Goal: Find specific page/section: Find specific page/section

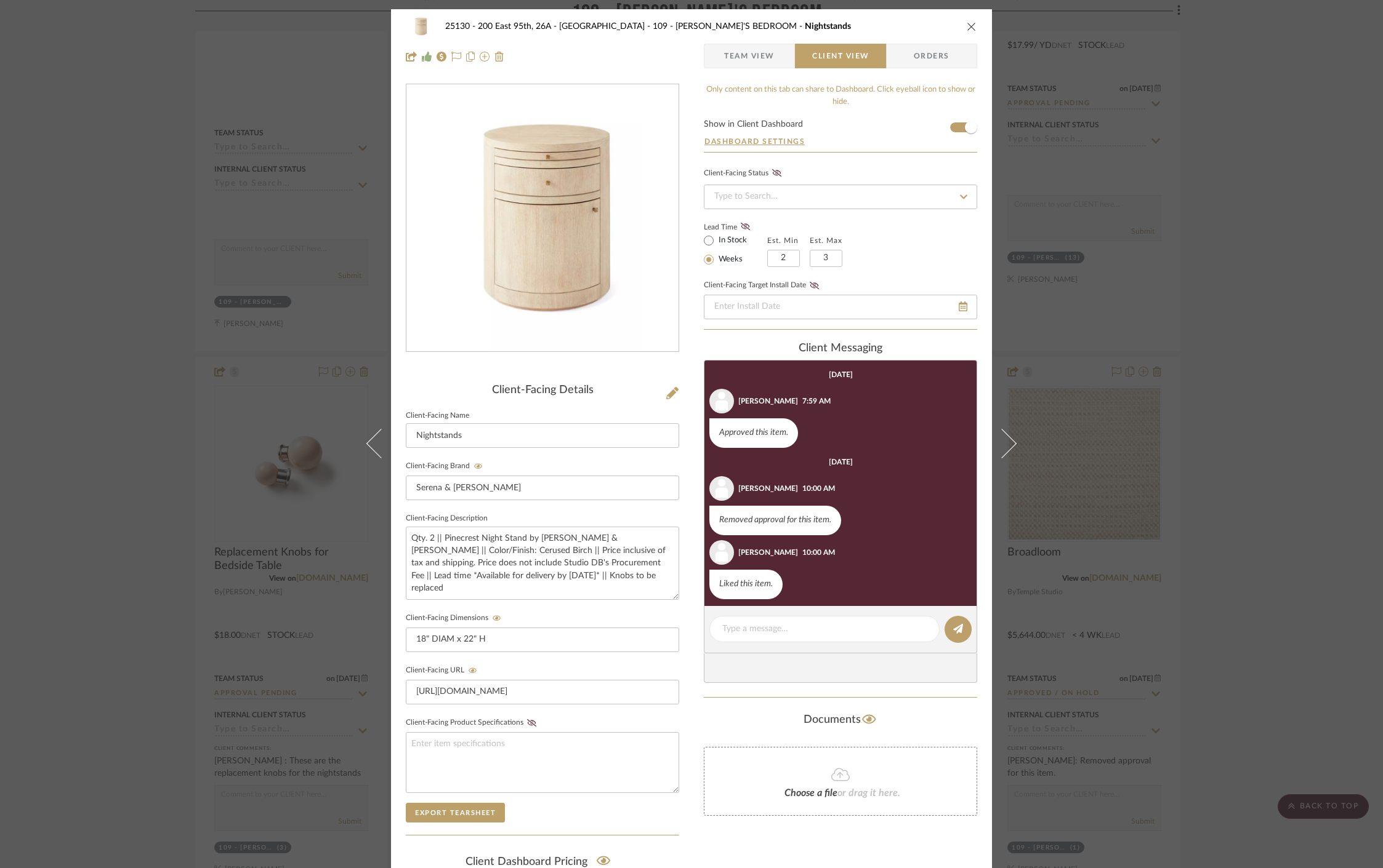
click at [253, 69] on div "25130 - 200 East 95th, 26A - Kosheleva 109 - [PERSON_NAME]'S BEDROOM Nightstand…" at bounding box center [692, 434] width 1383 height 868
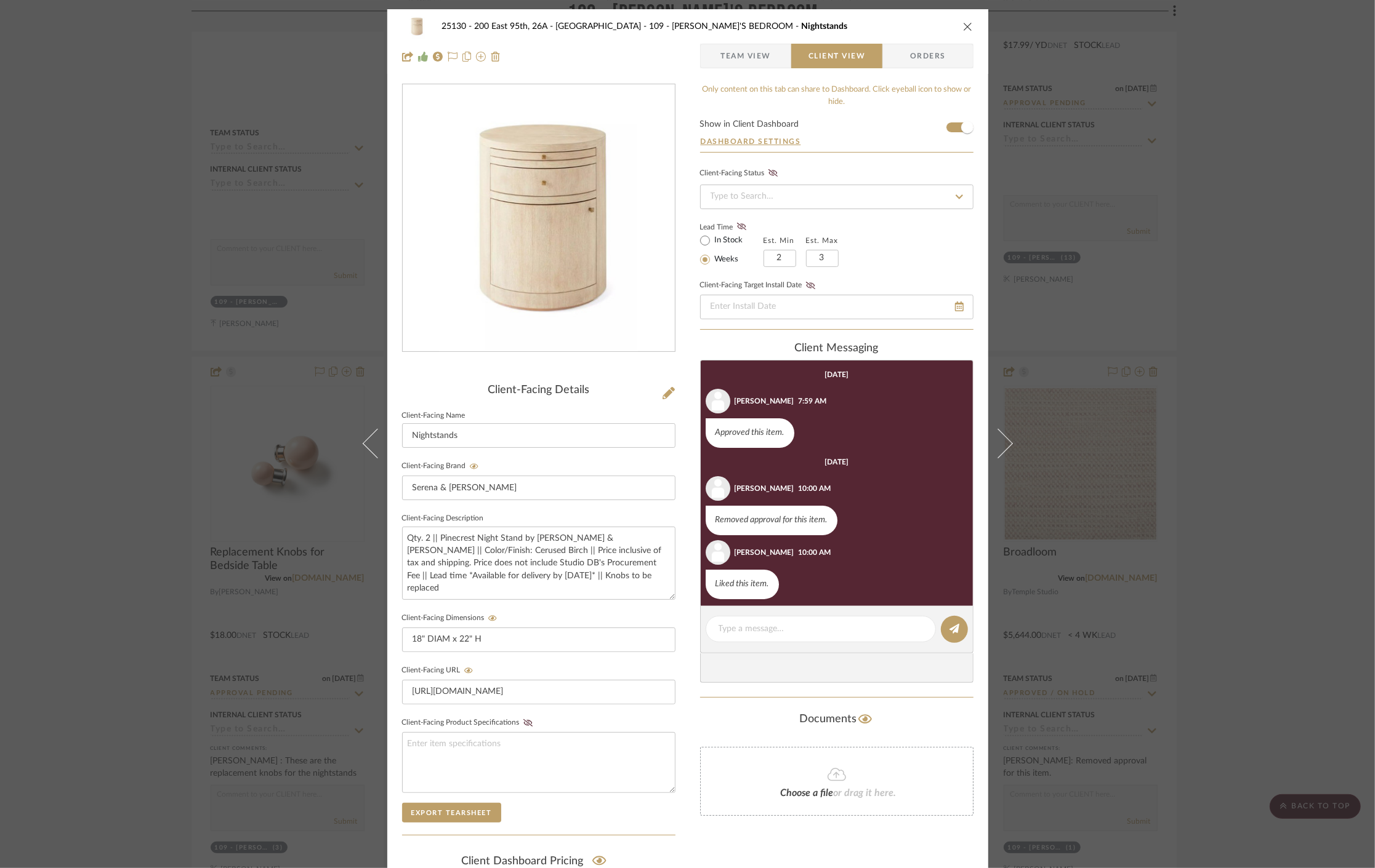
scroll to position [5965, 0]
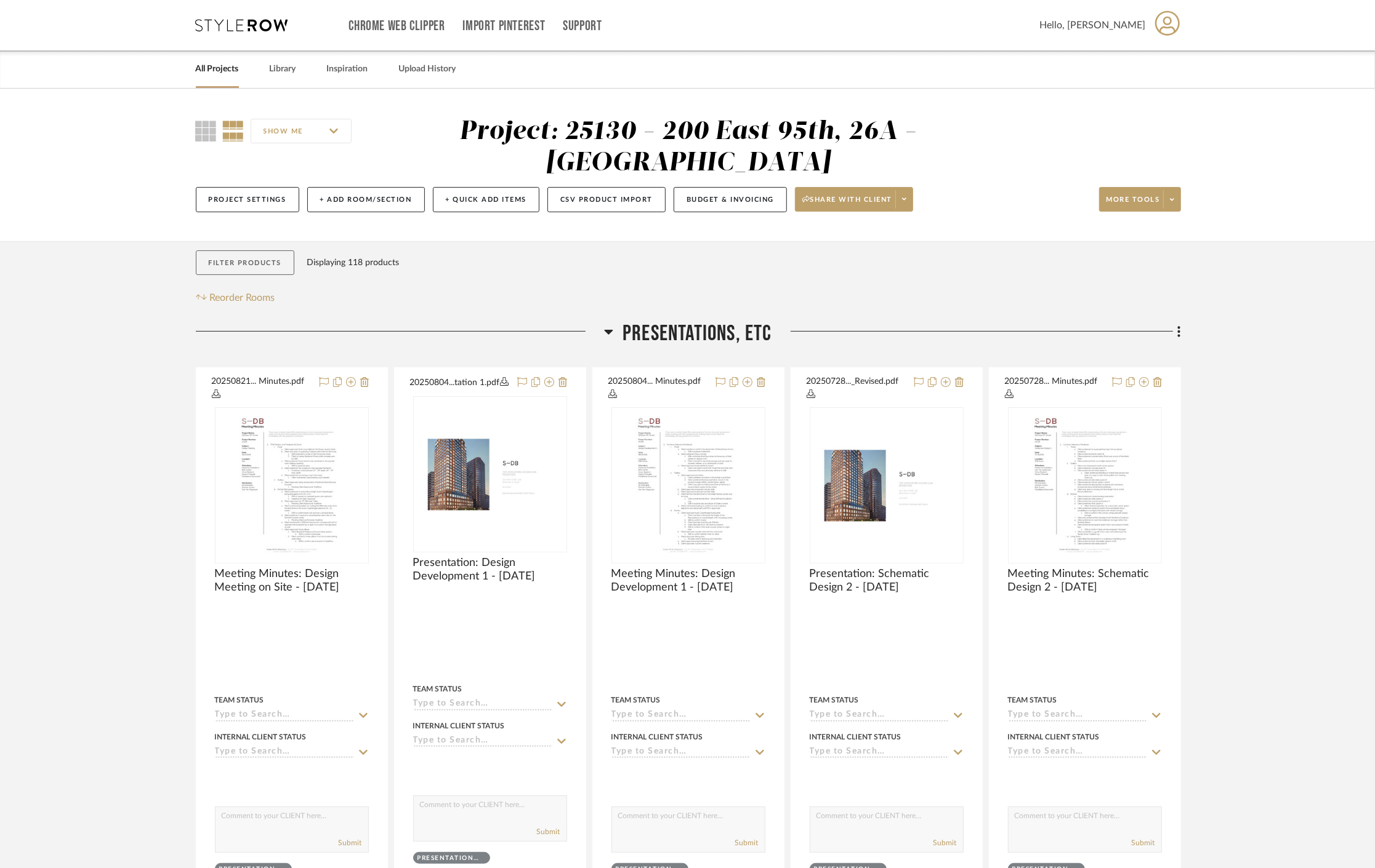
click at [236, 255] on button "Filter Products" at bounding box center [245, 263] width 99 height 25
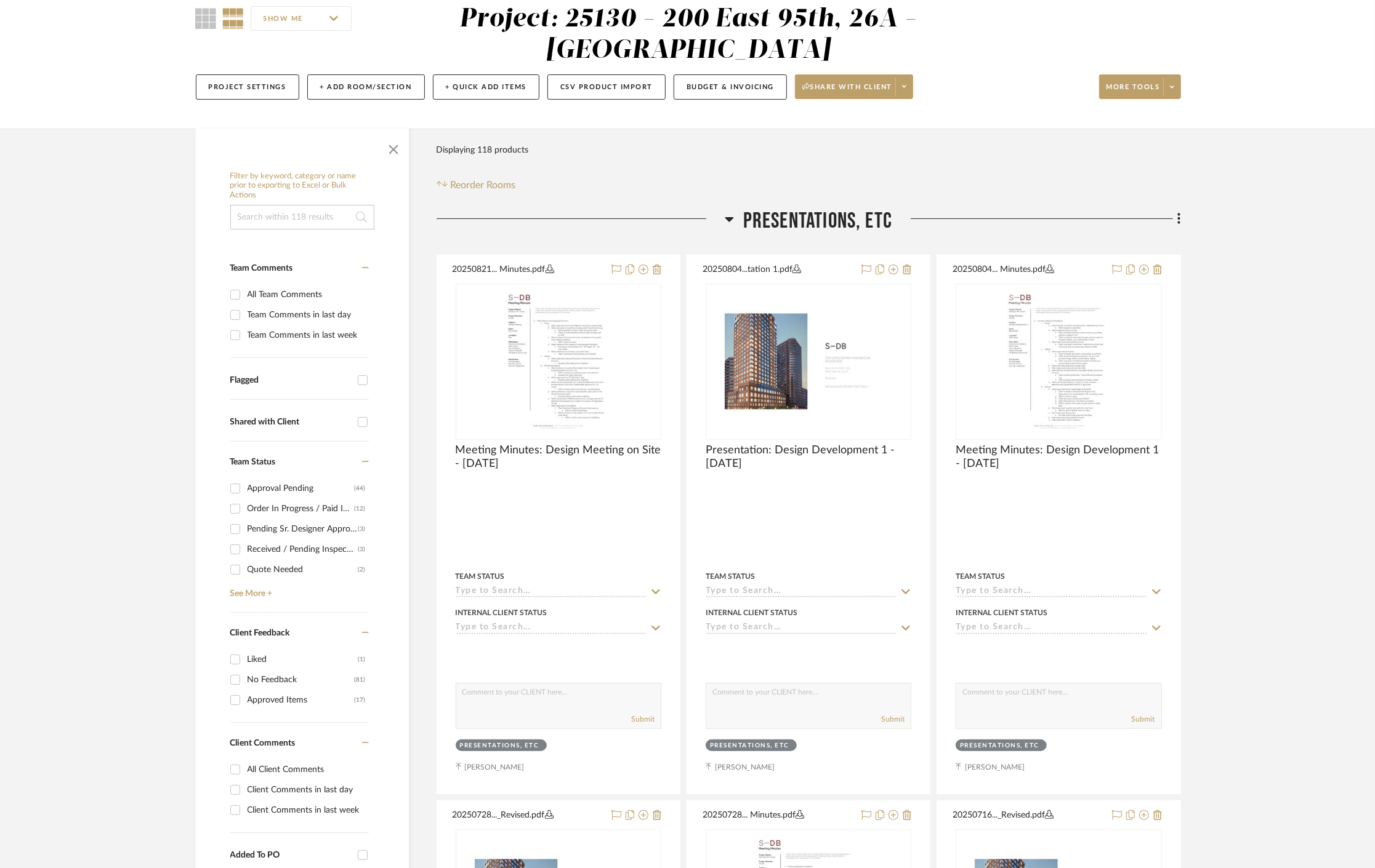
scroll to position [205, 0]
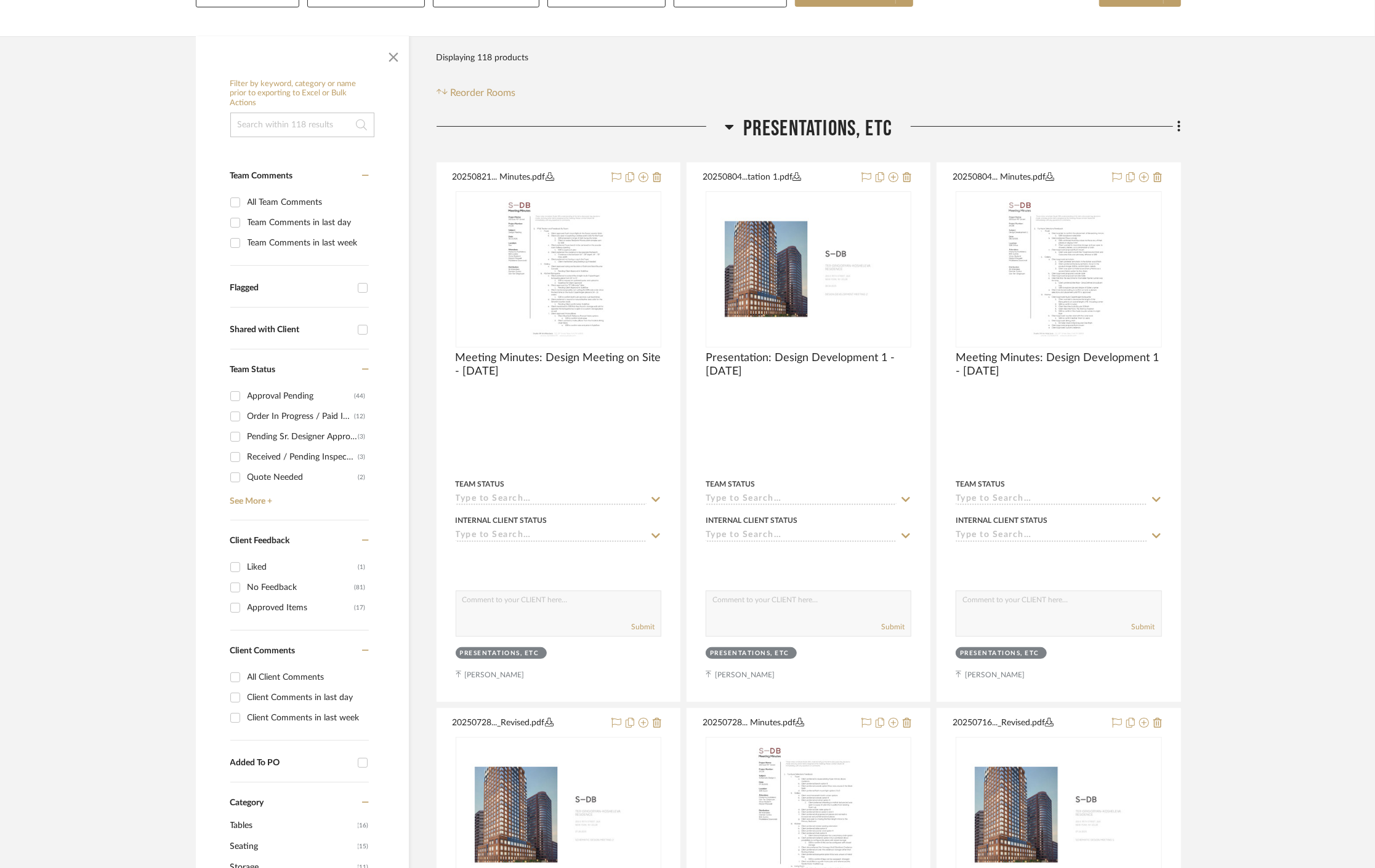
click at [233, 697] on input "Client Comments in last day" at bounding box center [235, 697] width 20 height 20
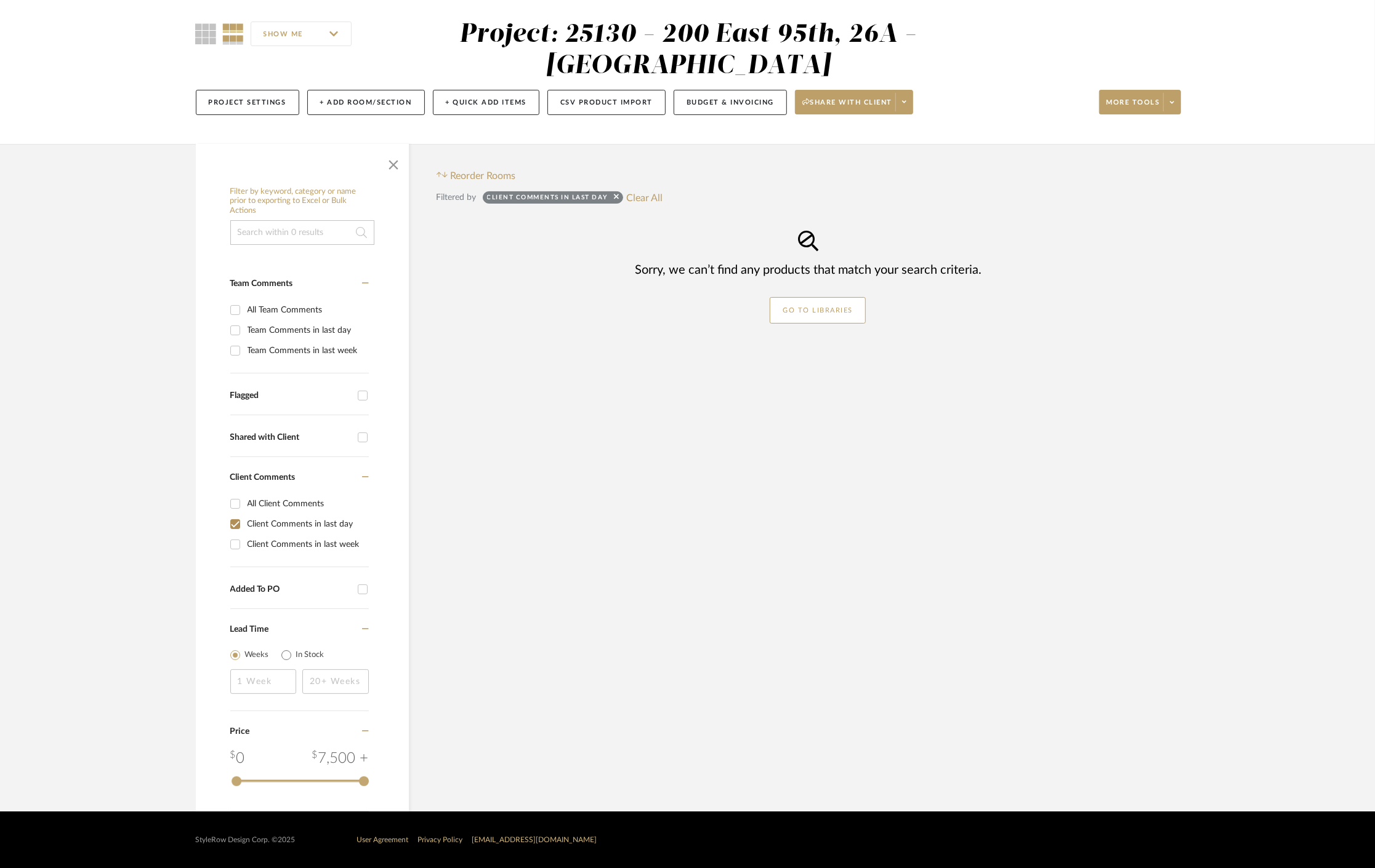
scroll to position [97, 0]
click at [643, 193] on button "Clear All" at bounding box center [644, 197] width 36 height 16
checkbox input "false"
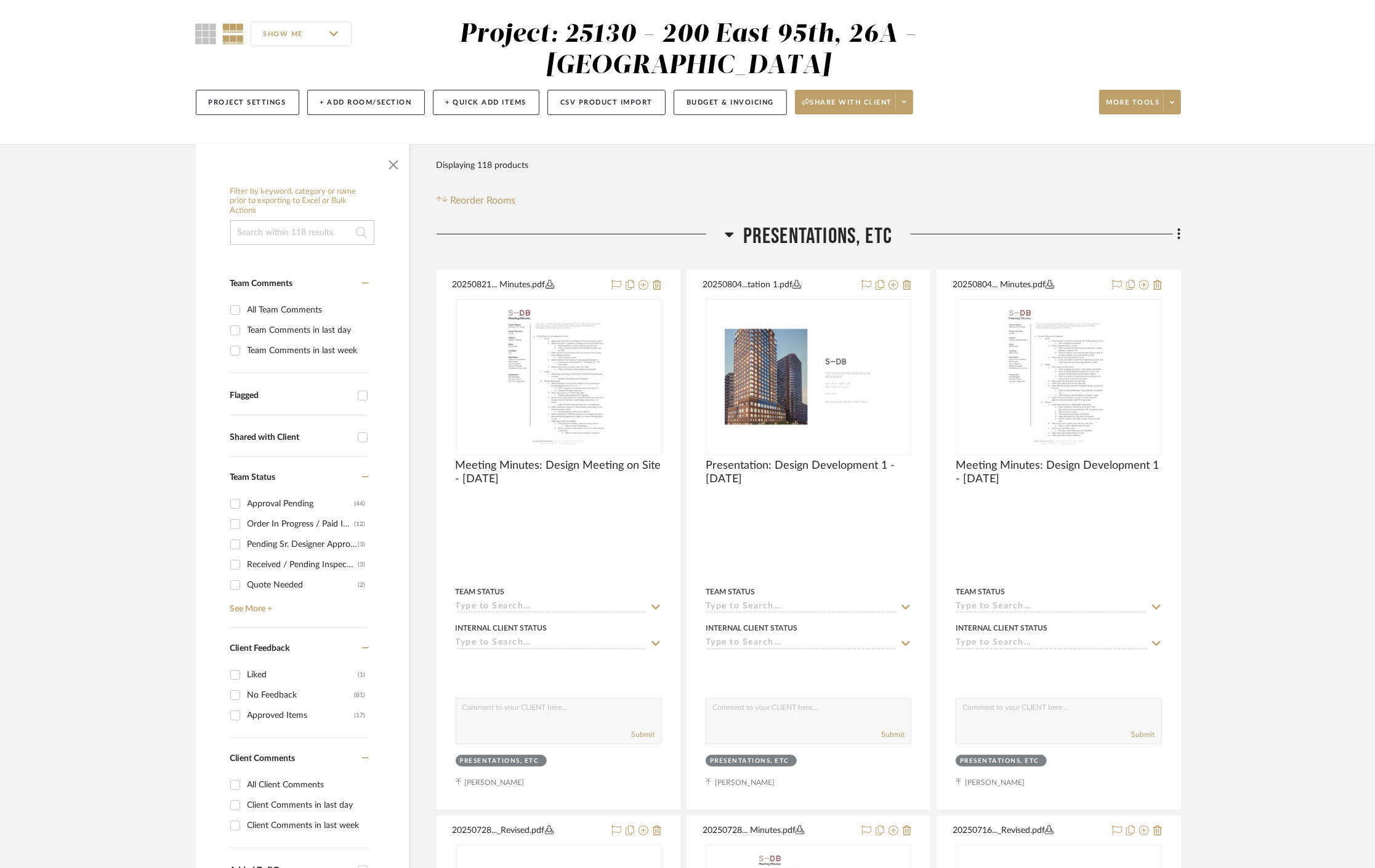
drag, startPoint x: 394, startPoint y: 171, endPoint x: 405, endPoint y: 185, distance: 17.8
click at [394, 170] on span "button" at bounding box center [394, 163] width 30 height 30
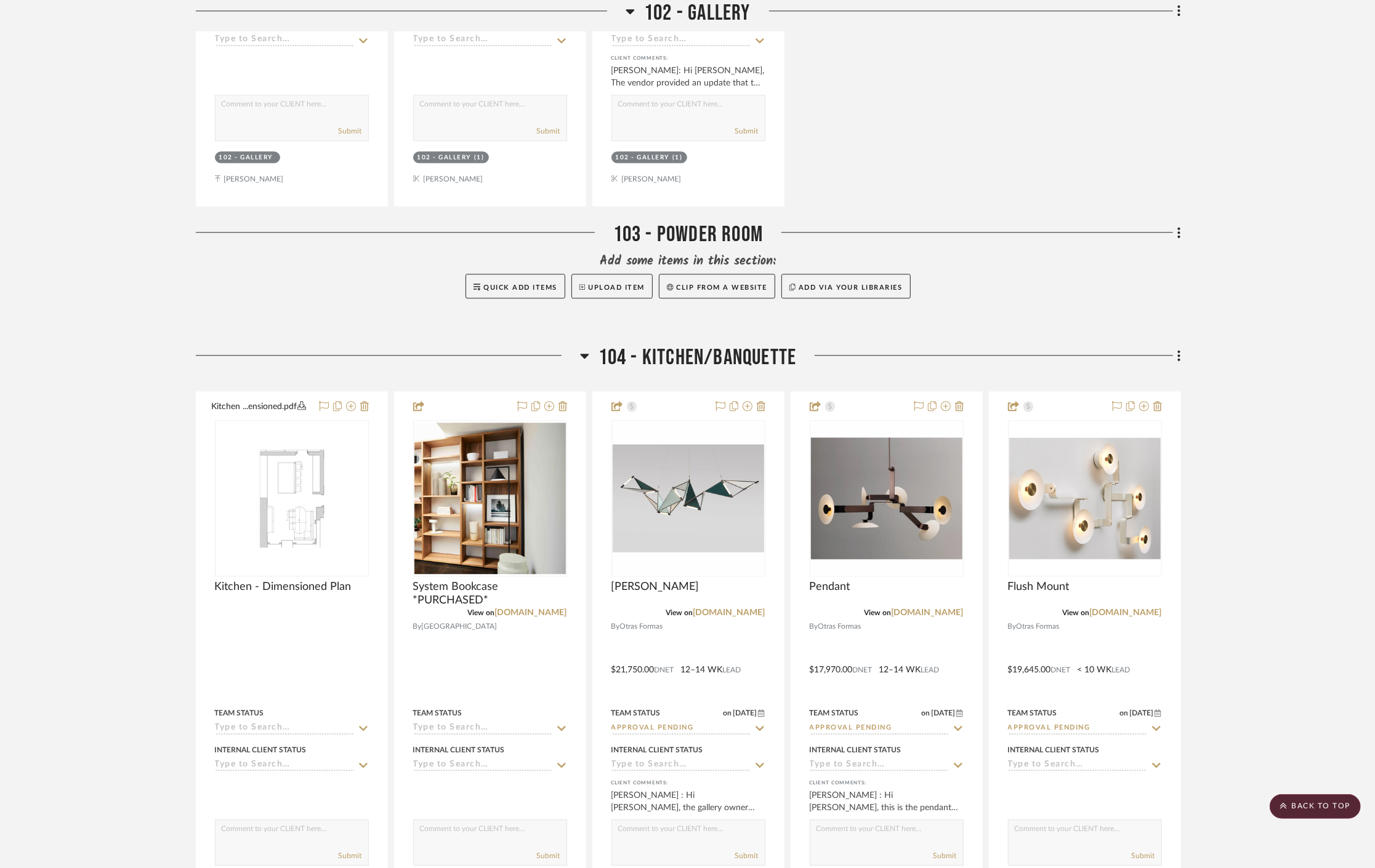
scroll to position [2901, 0]
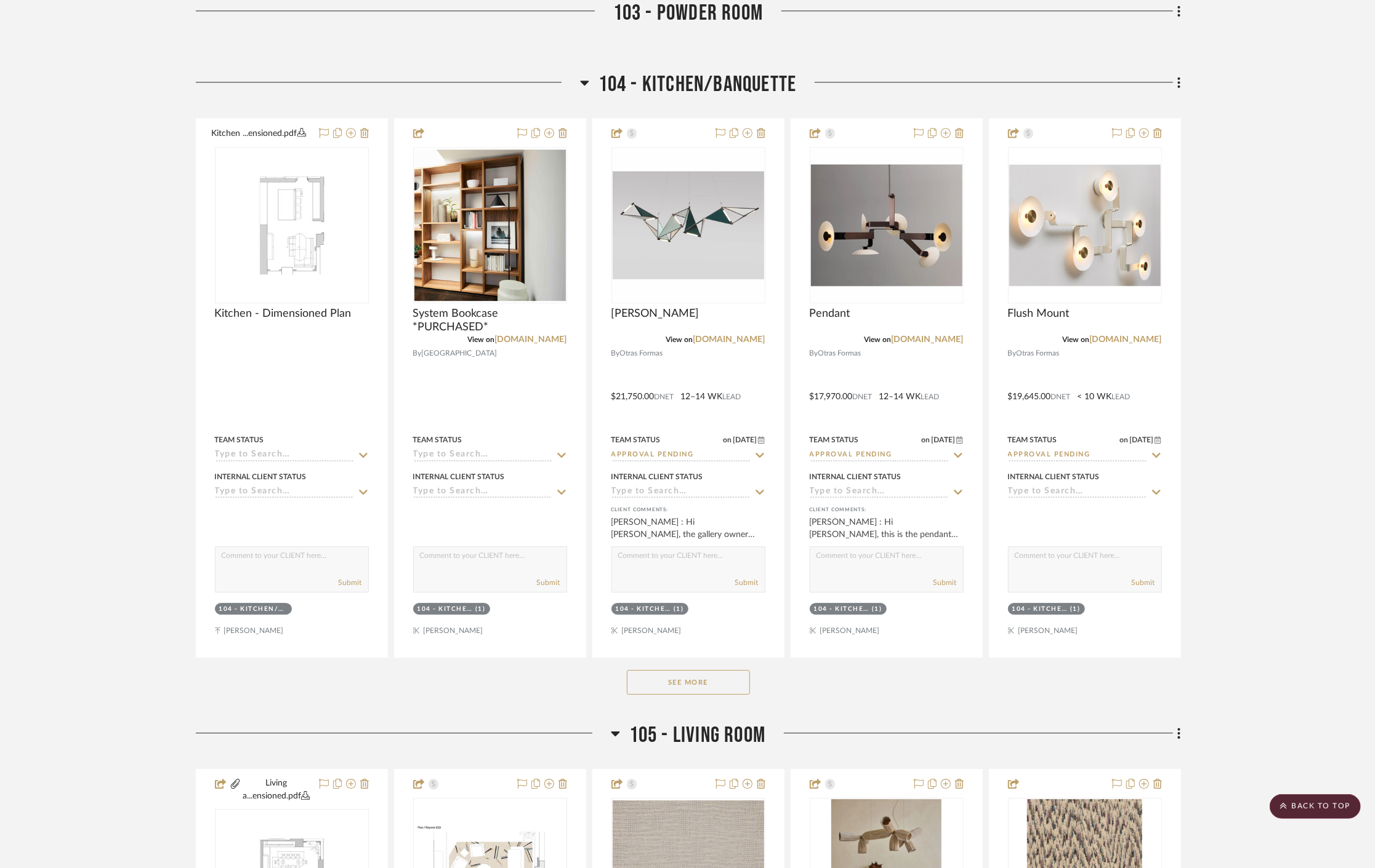
click at [698, 687] on button "See More" at bounding box center [688, 682] width 123 height 24
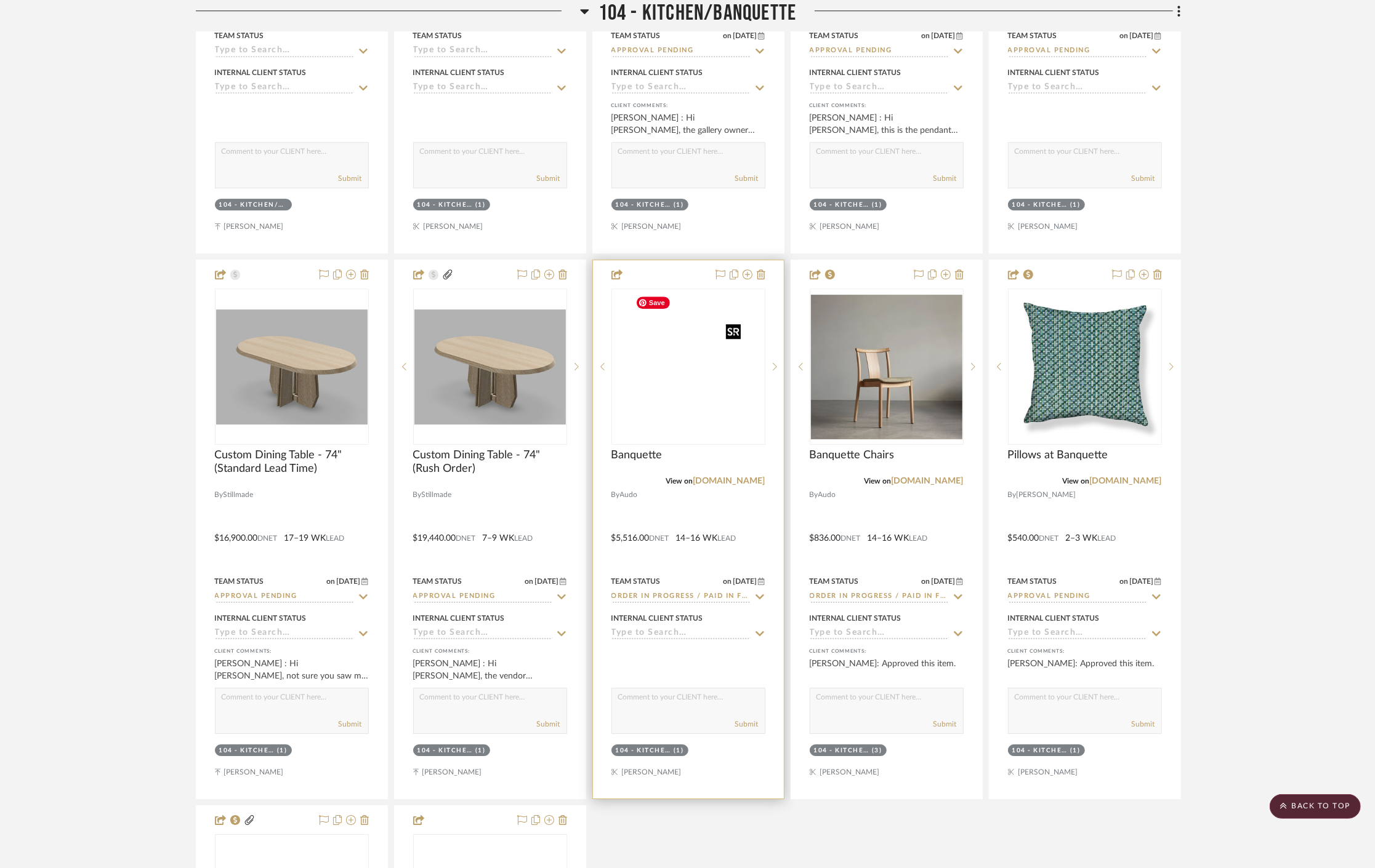
scroll to position [3380, 0]
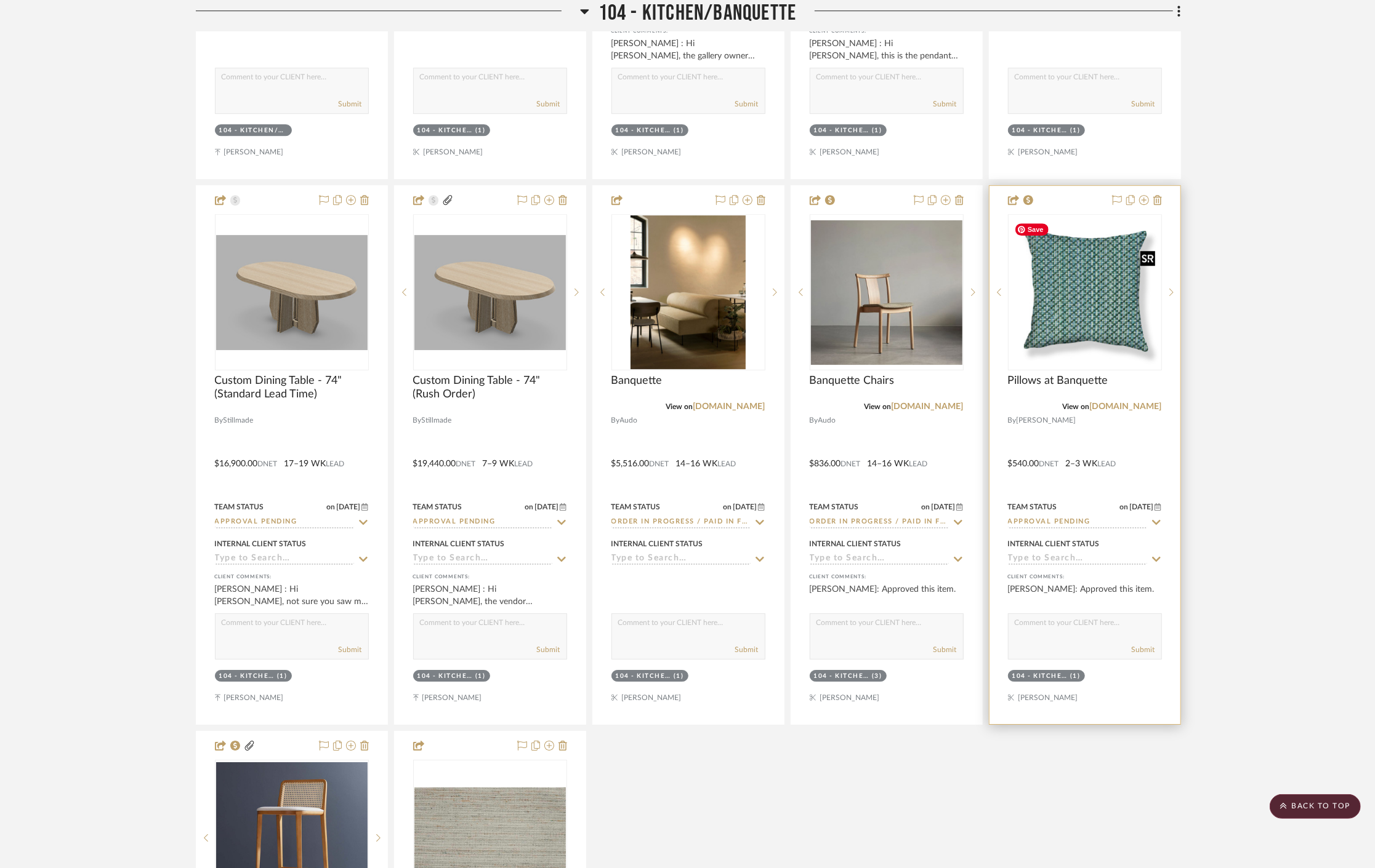
click at [0, 0] on img at bounding box center [0, 0] width 0 height 0
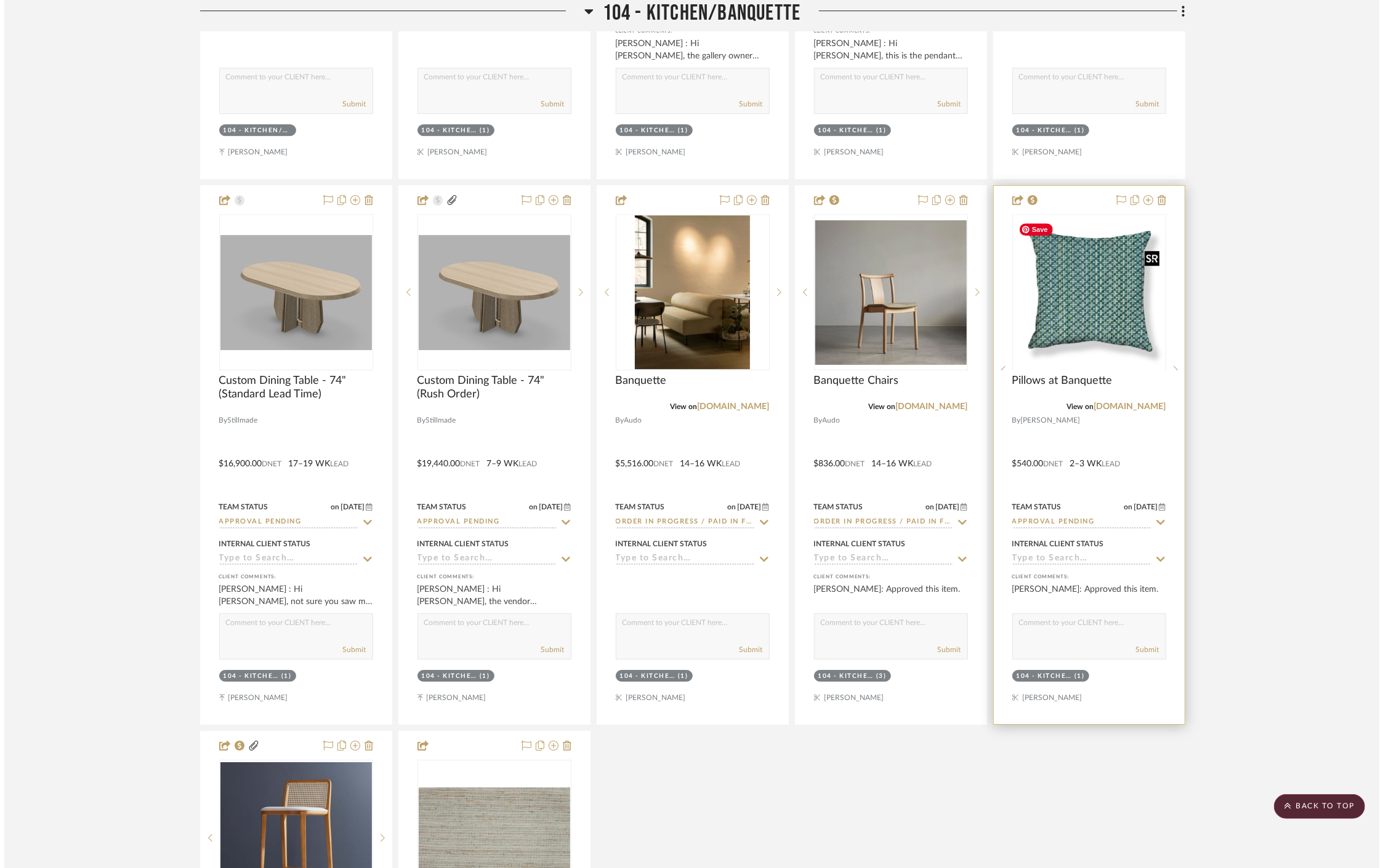
scroll to position [0, 0]
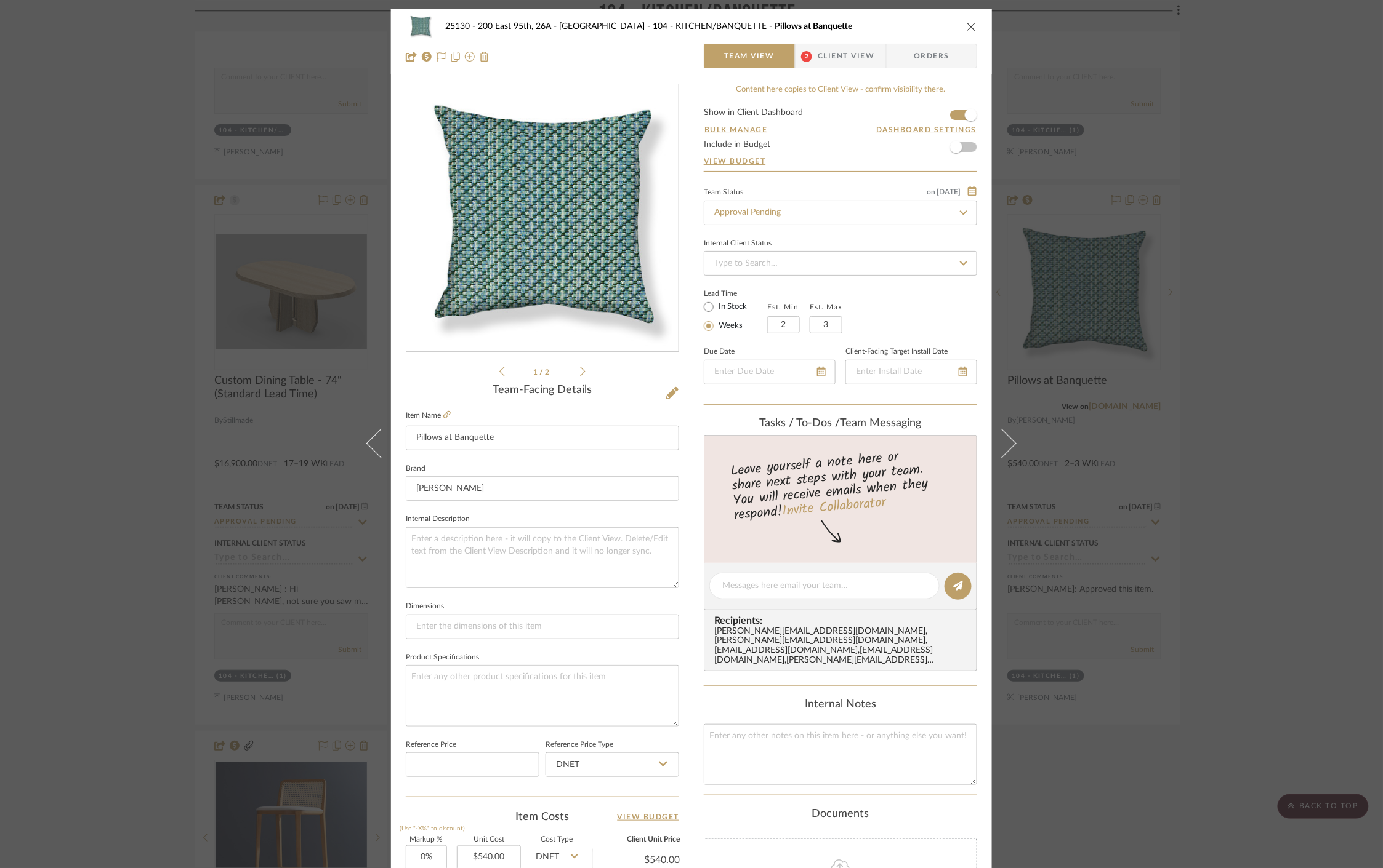
click at [859, 57] on span "Client View" at bounding box center [846, 56] width 56 height 24
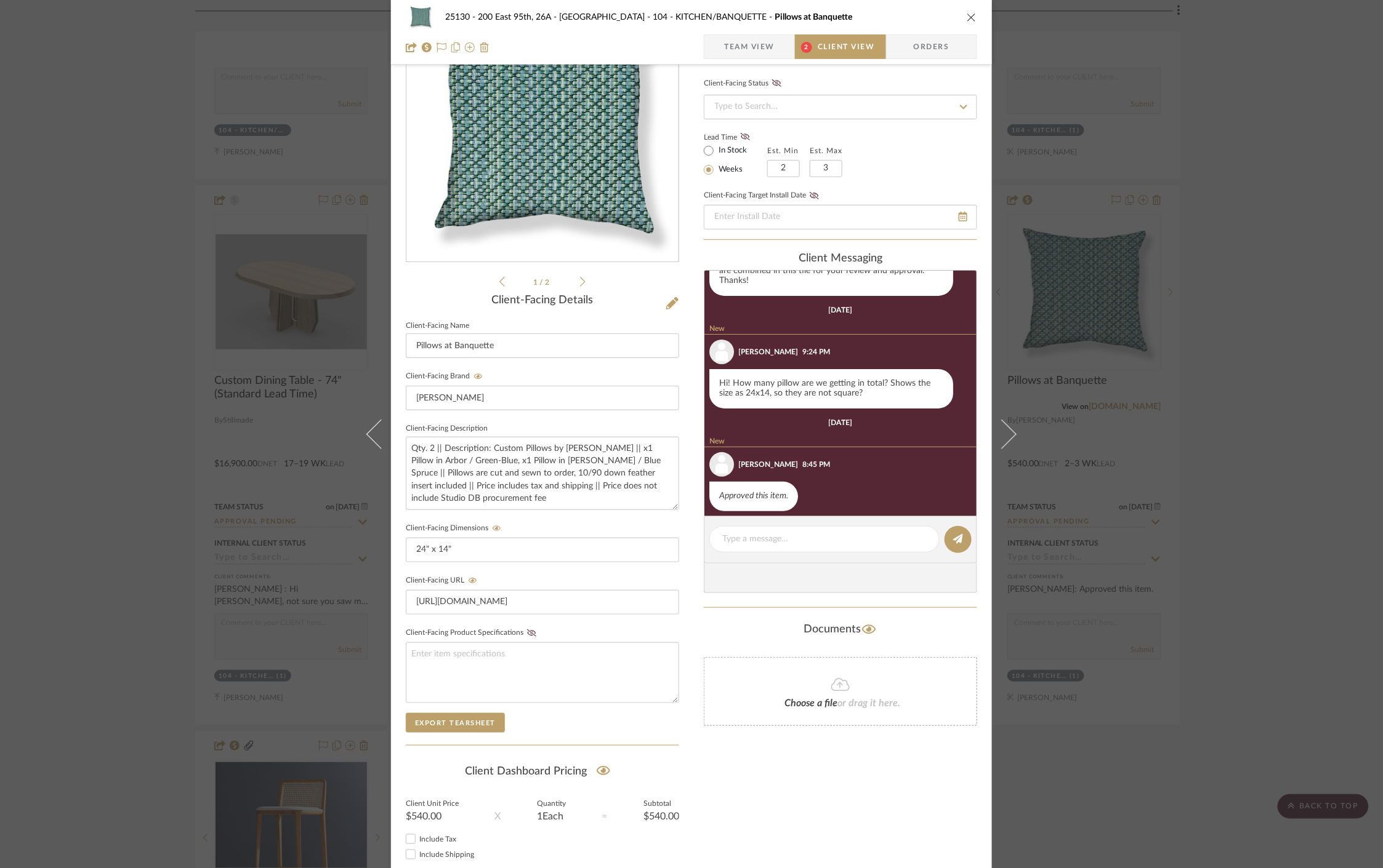
scroll to position [68, 0]
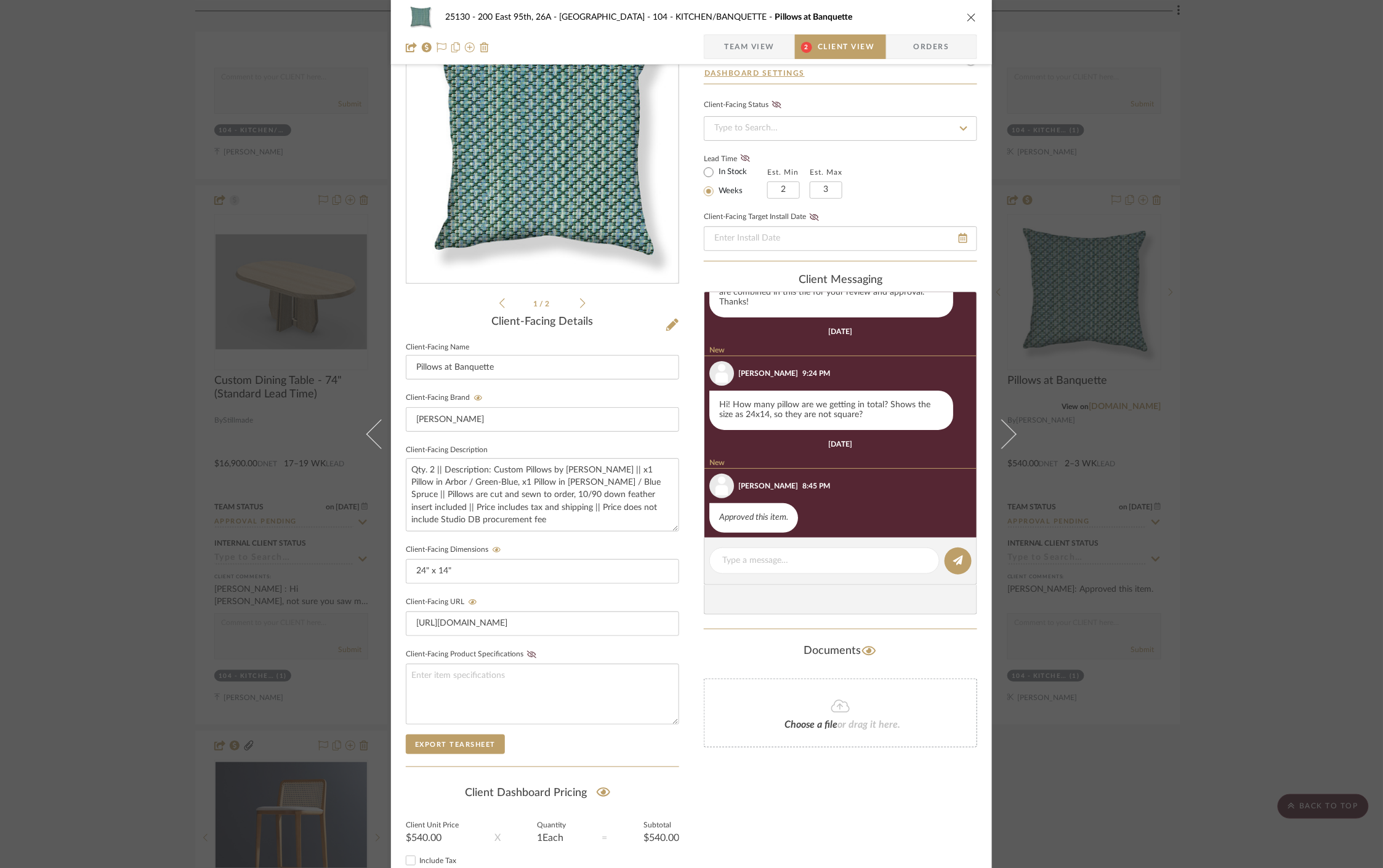
click at [580, 304] on icon at bounding box center [583, 304] width 5 height 11
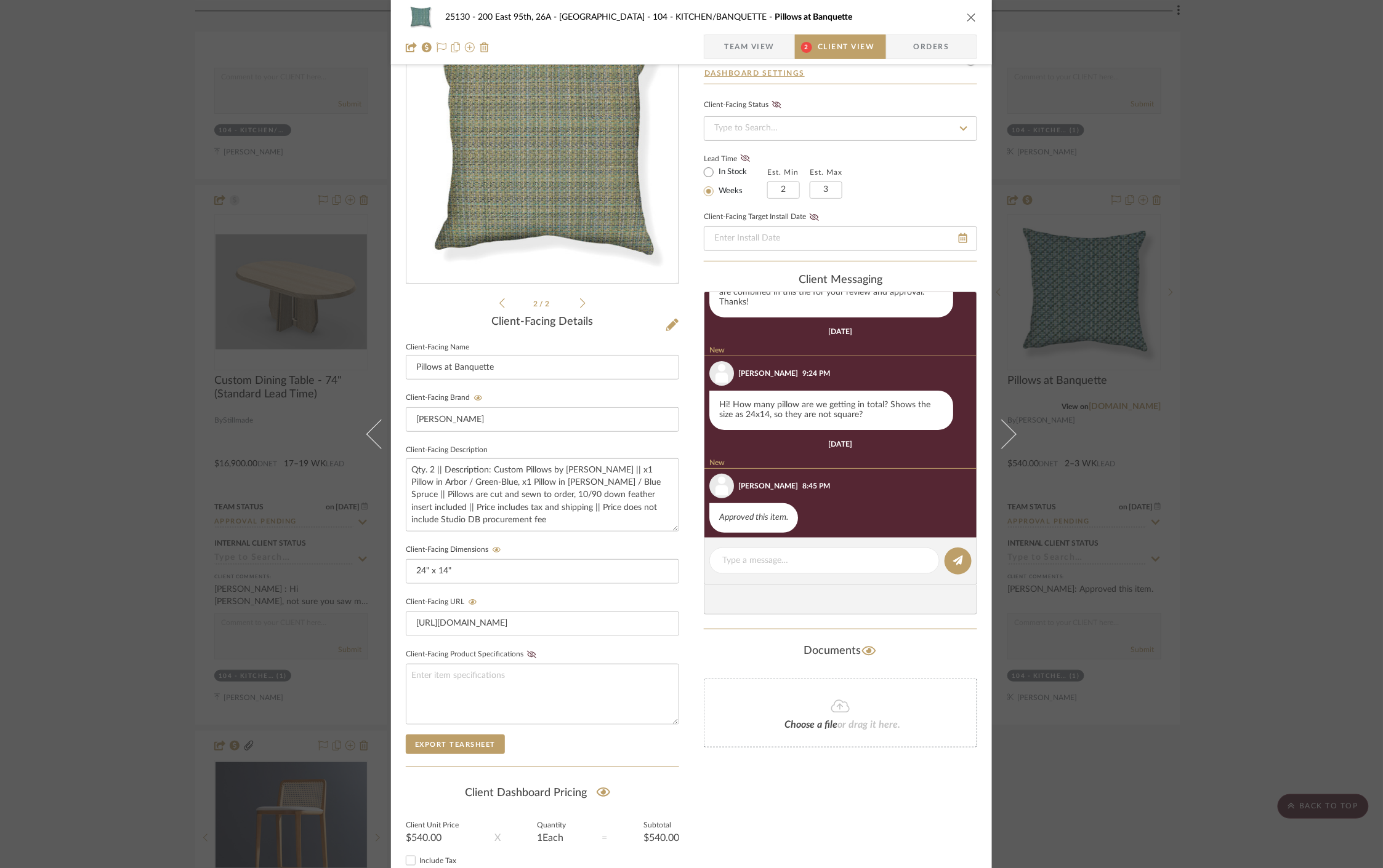
scroll to position [52, 0]
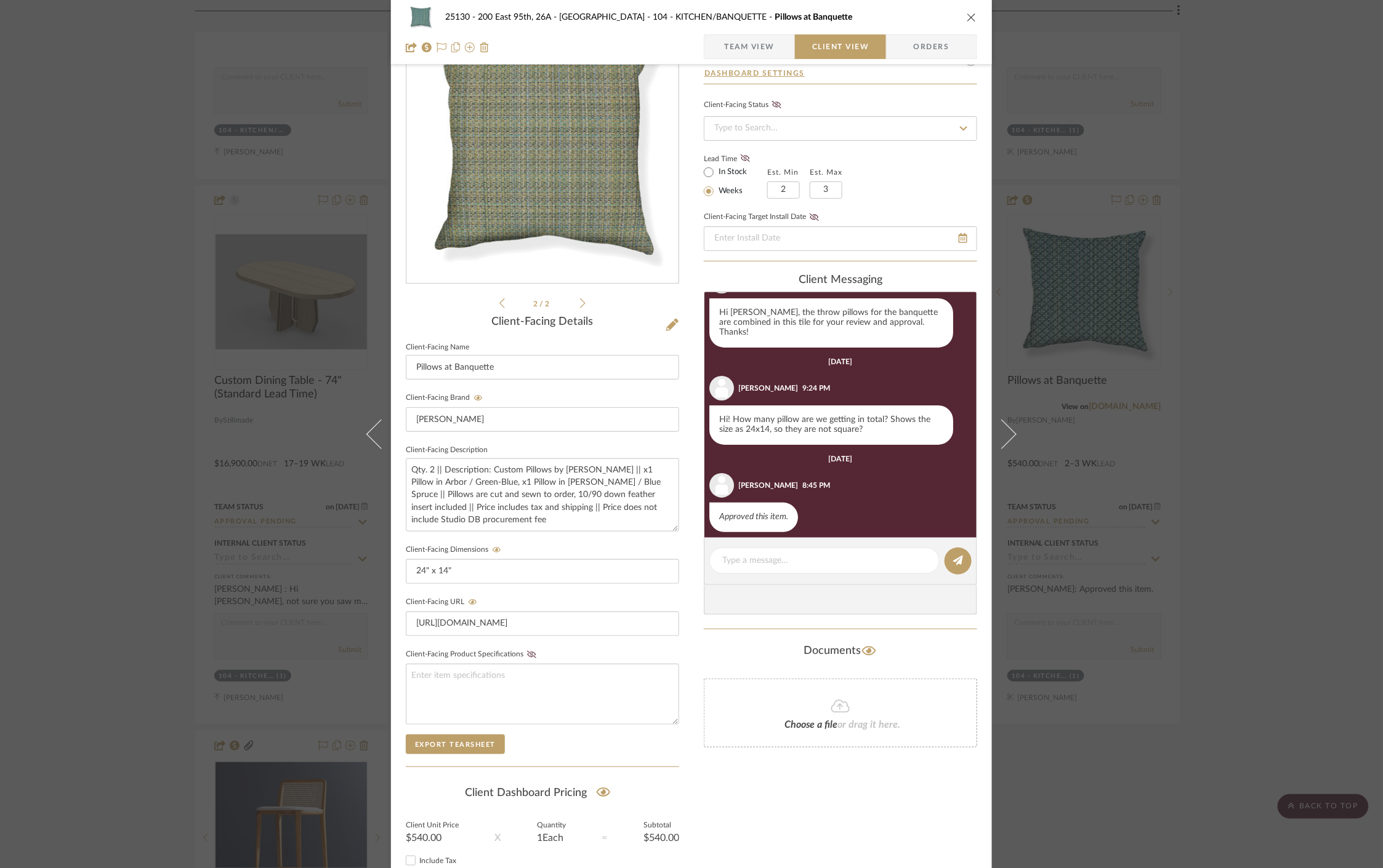
click at [580, 308] on icon at bounding box center [583, 304] width 5 height 11
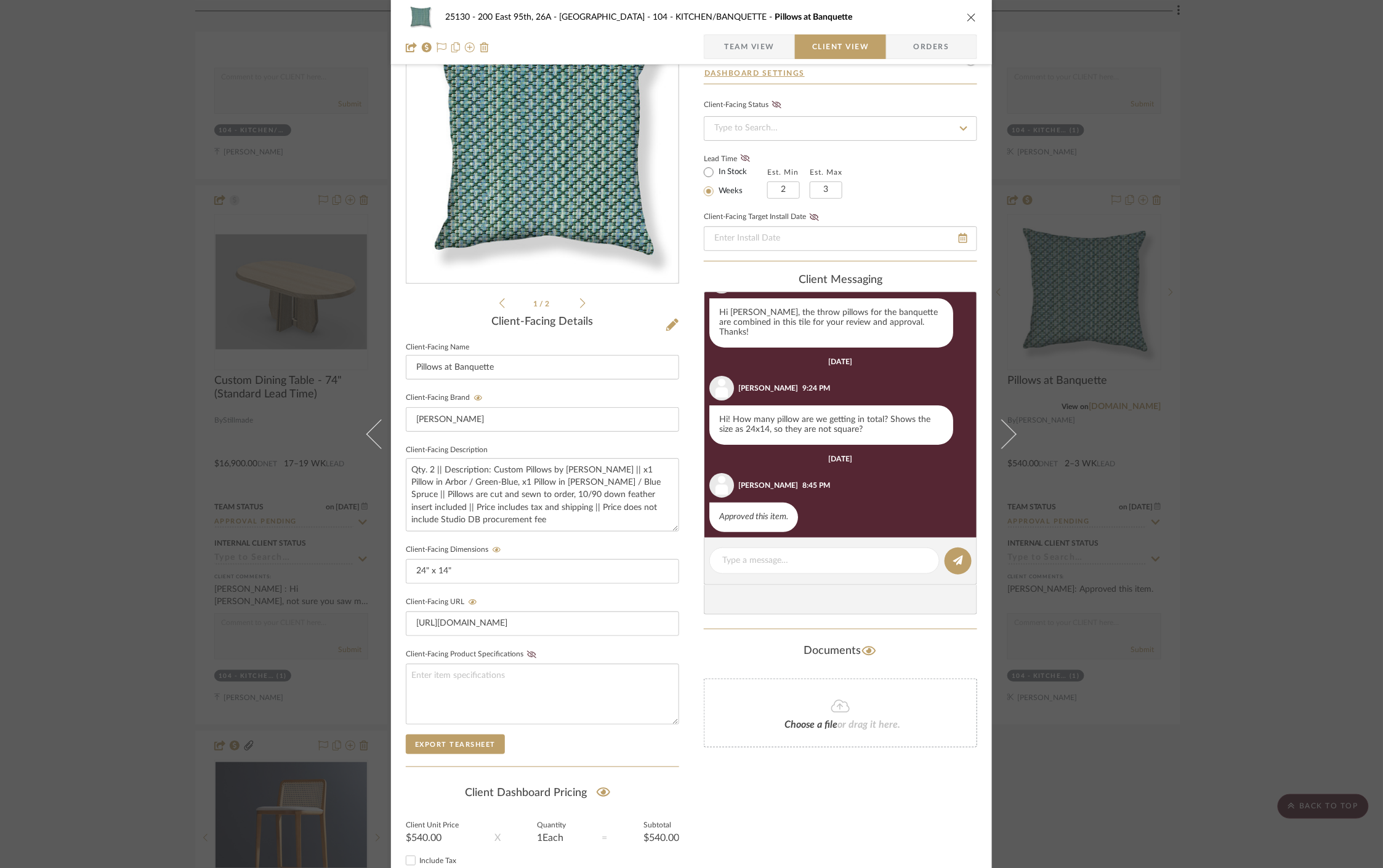
click at [580, 308] on icon at bounding box center [583, 304] width 5 height 11
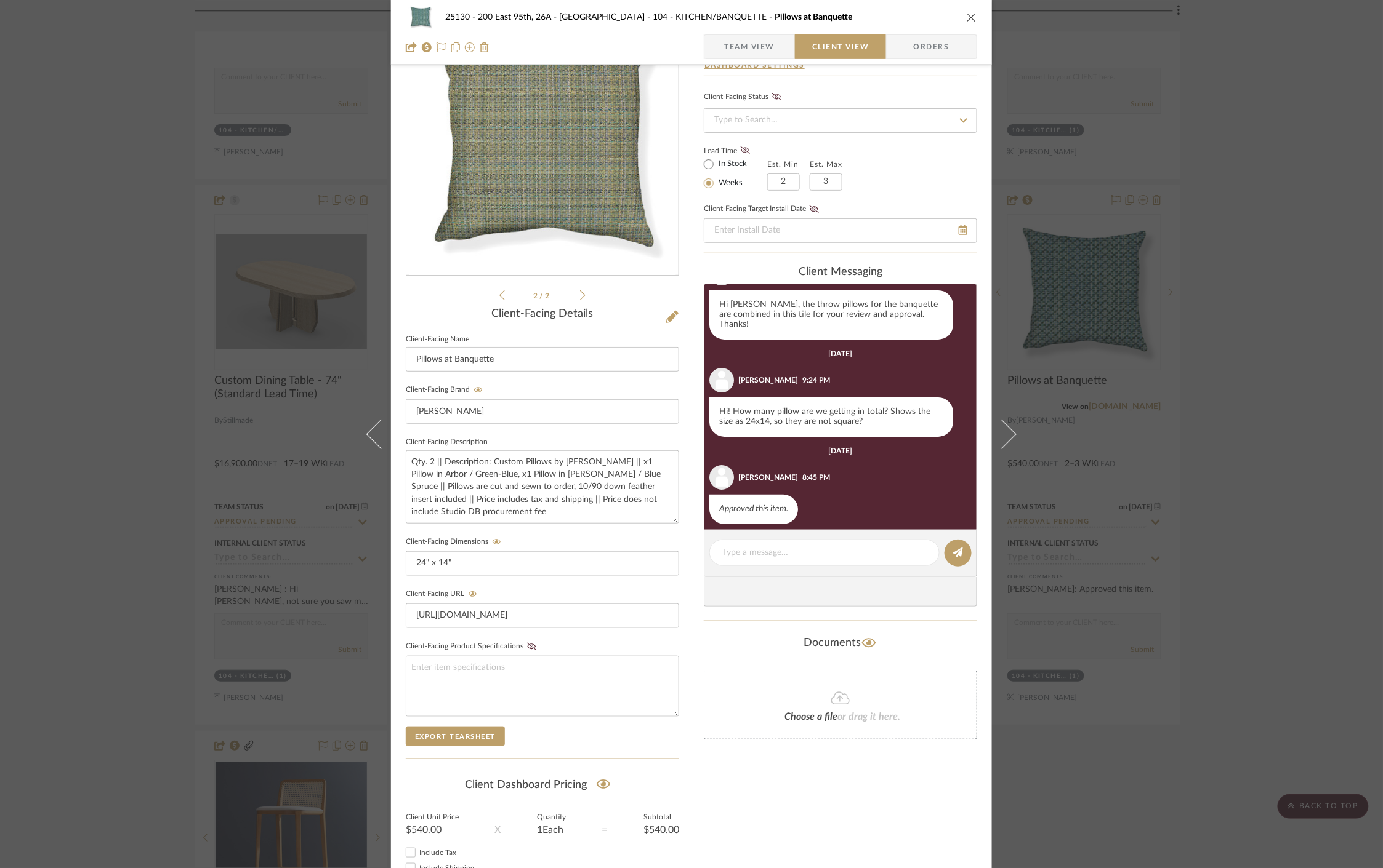
scroll to position [0, 0]
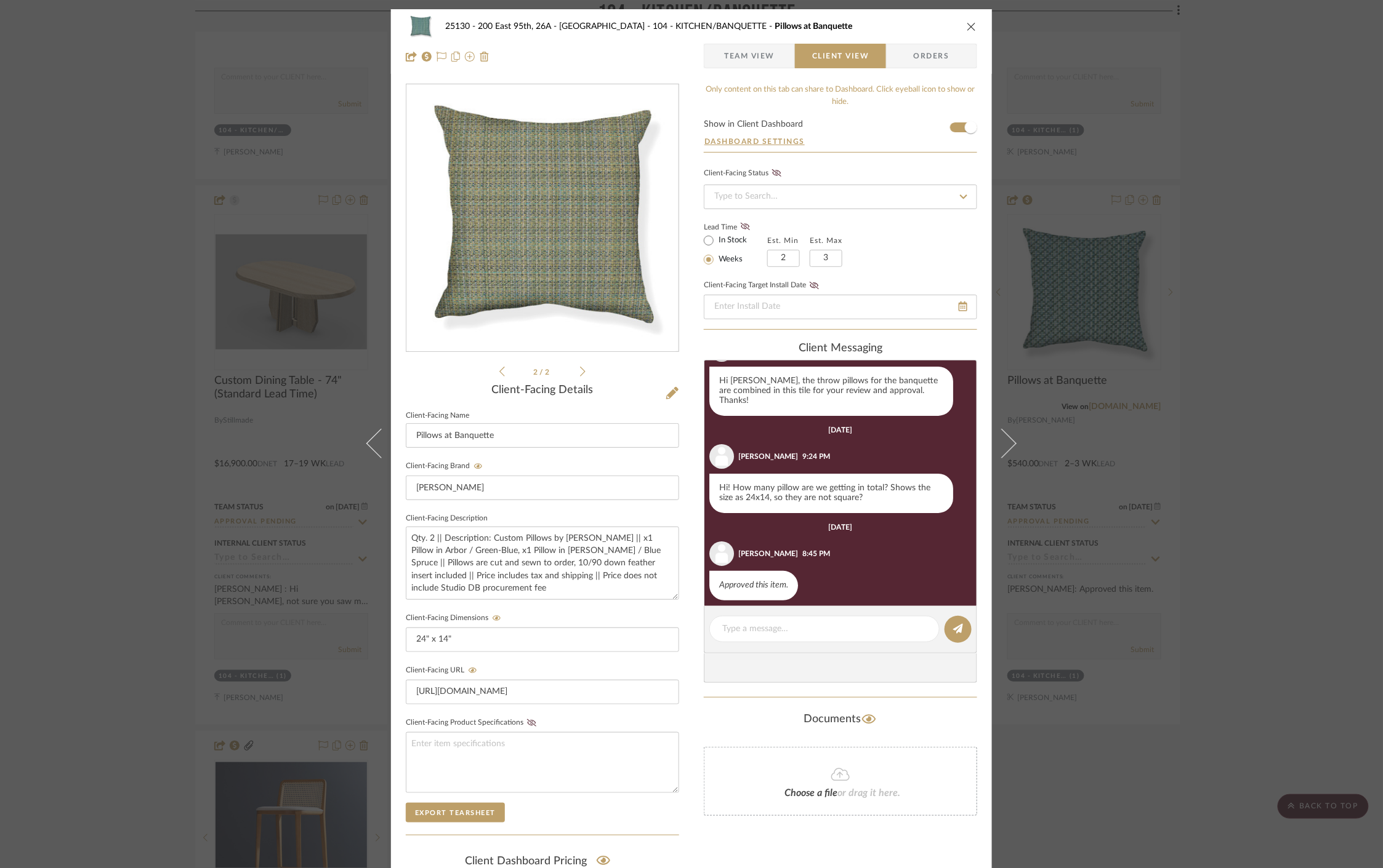
click at [500, 372] on icon at bounding box center [502, 372] width 5 height 11
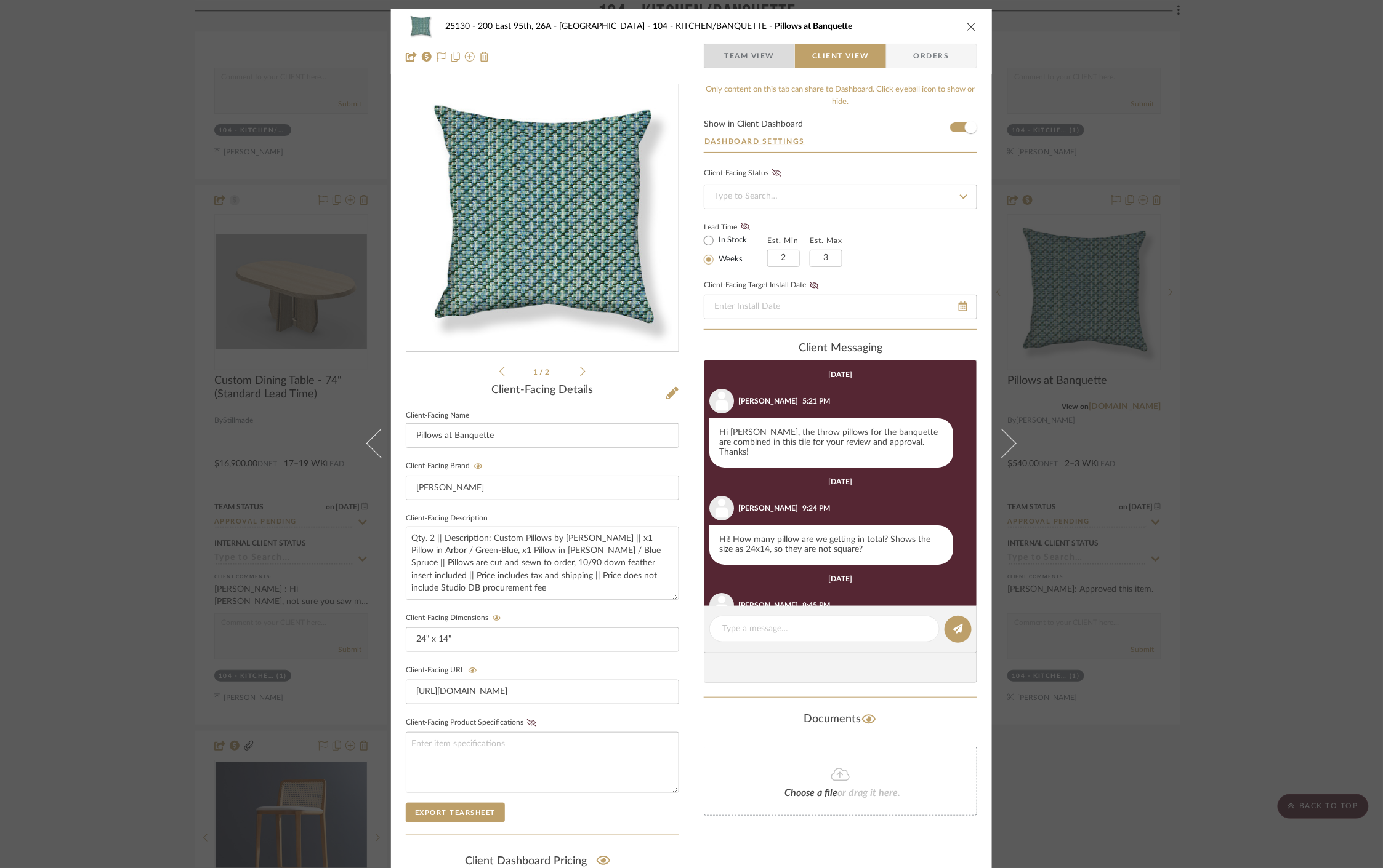
click at [756, 54] on span "Team View" at bounding box center [749, 56] width 50 height 24
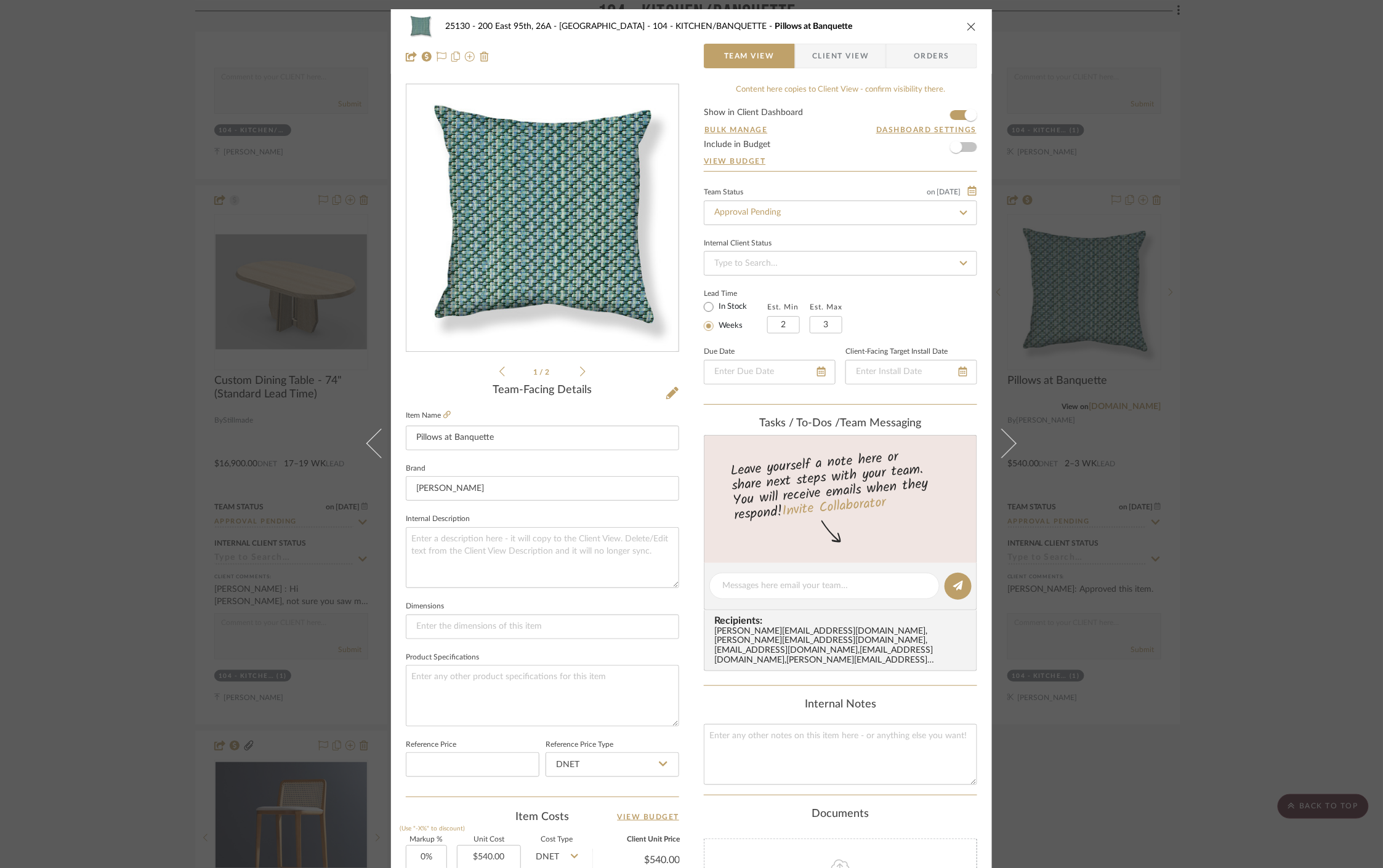
click at [834, 48] on span "Client View" at bounding box center [840, 56] width 56 height 24
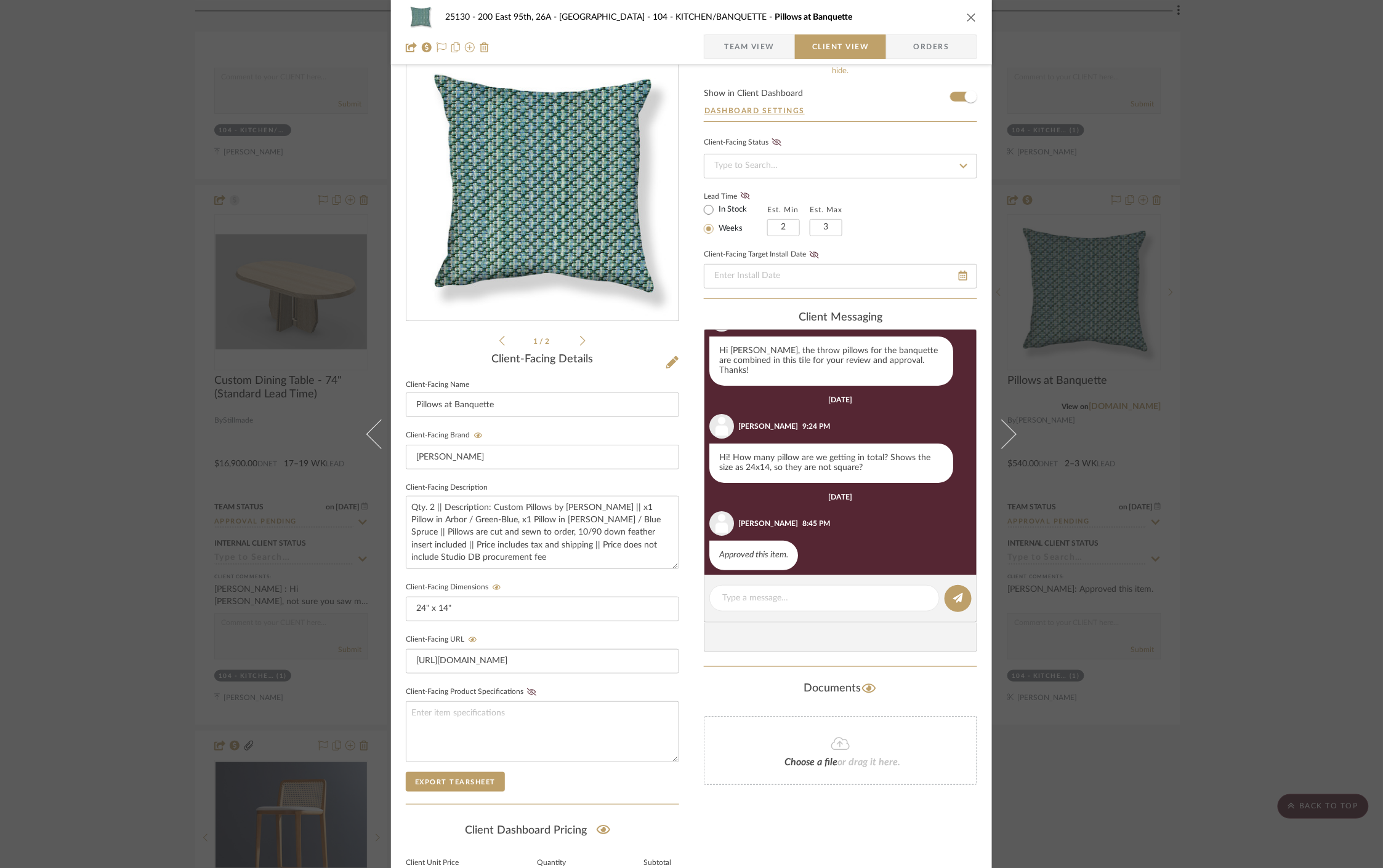
scroll to position [29, 0]
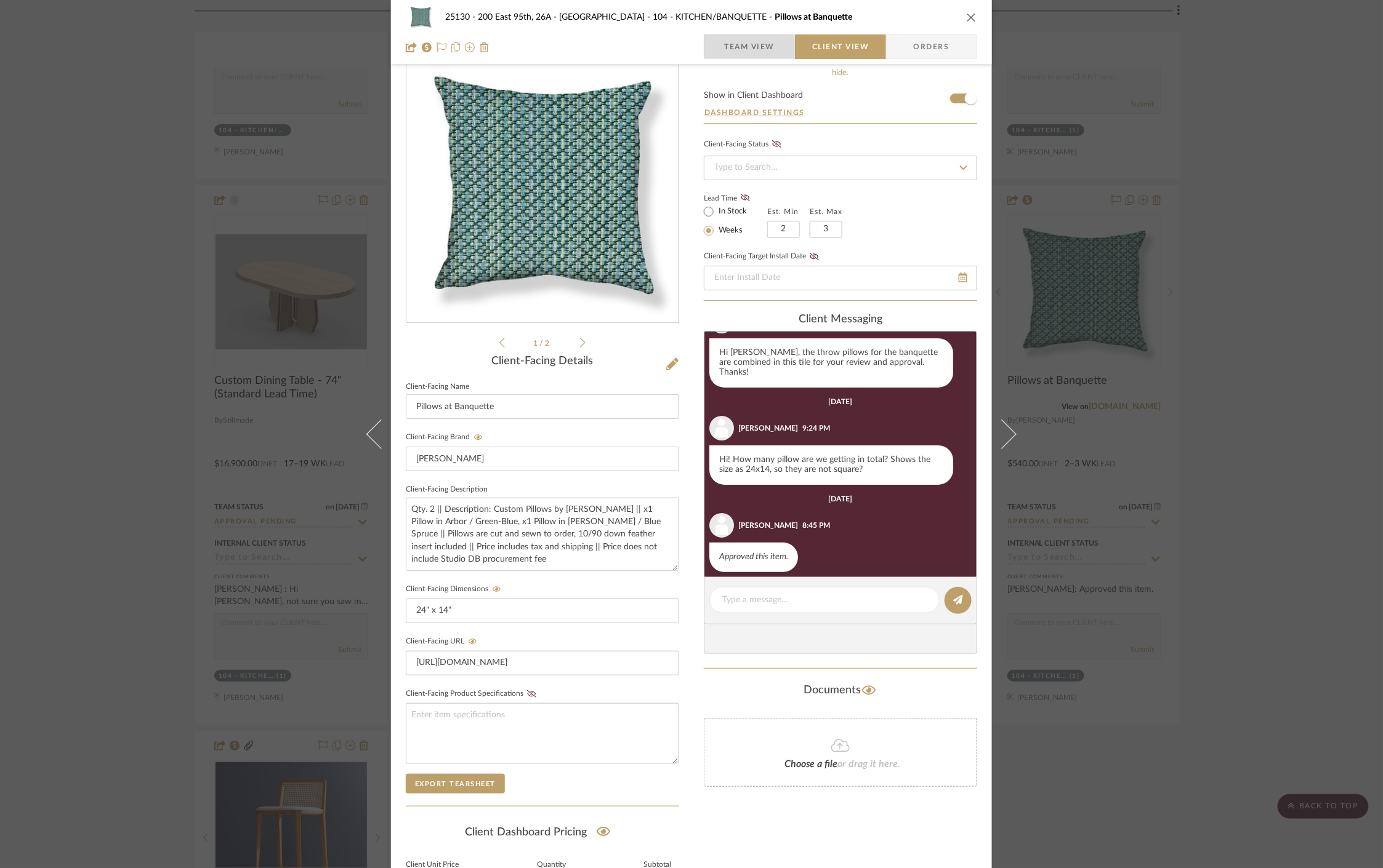
drag, startPoint x: 730, startPoint y: 50, endPoint x: 706, endPoint y: 62, distance: 26.8
click at [731, 50] on span "Team View" at bounding box center [749, 46] width 50 height 24
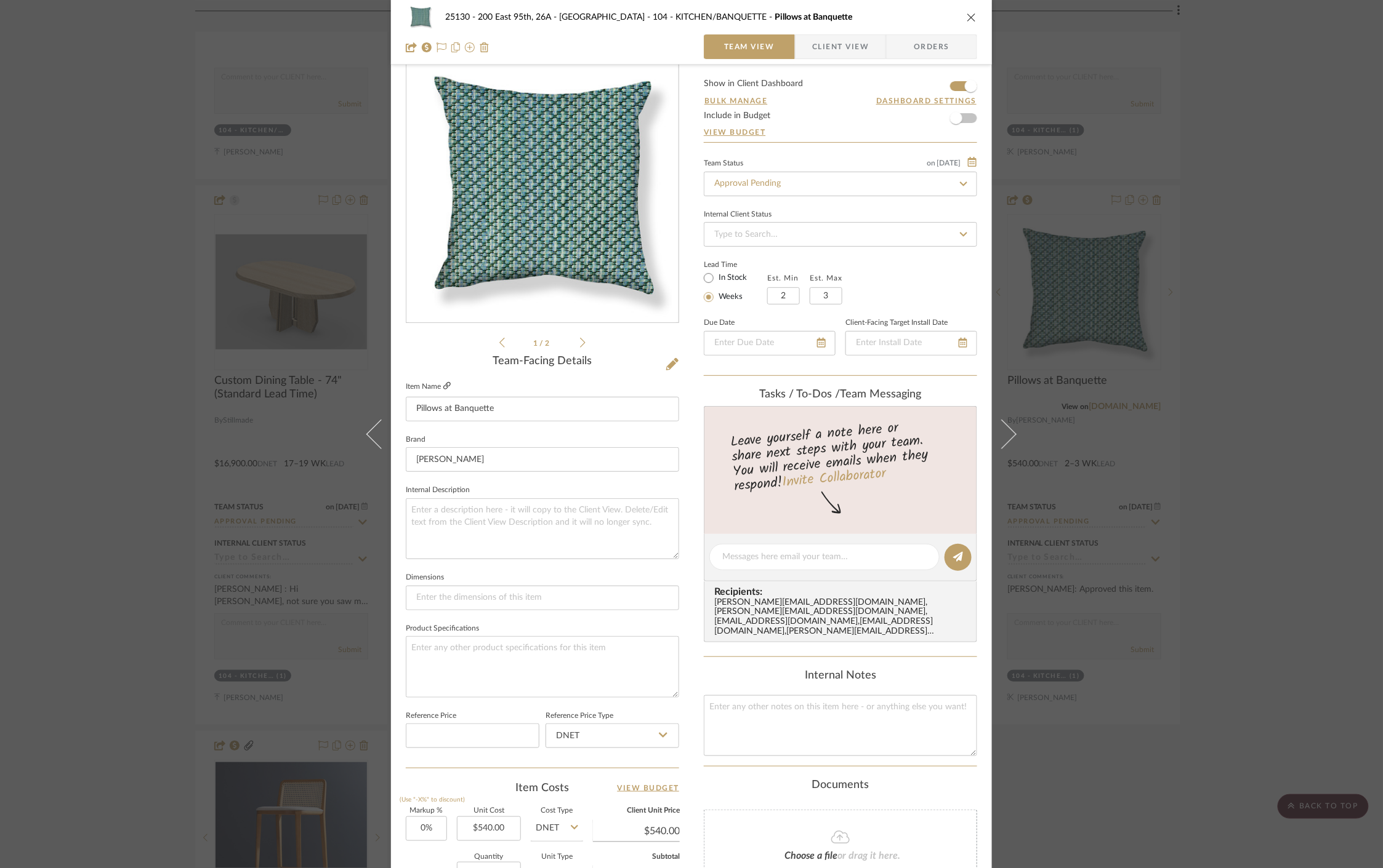
click at [446, 382] on icon at bounding box center [446, 385] width 7 height 7
click at [843, 59] on span "Client View" at bounding box center [840, 46] width 56 height 24
